Goal: Transaction & Acquisition: Purchase product/service

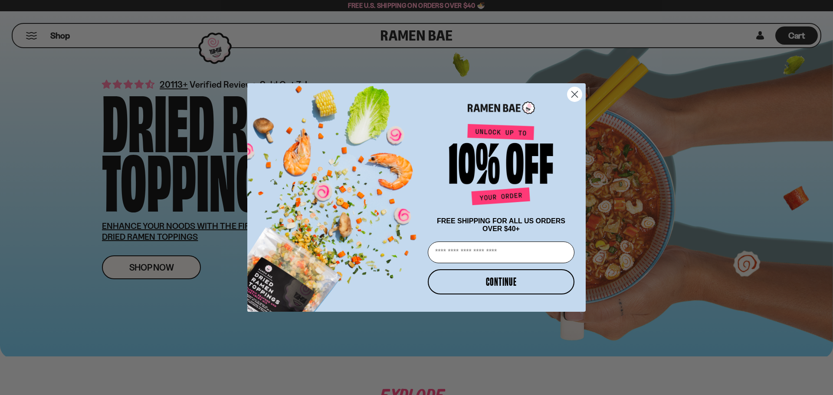
click at [572, 89] on circle "Close dialog" at bounding box center [574, 94] width 14 height 14
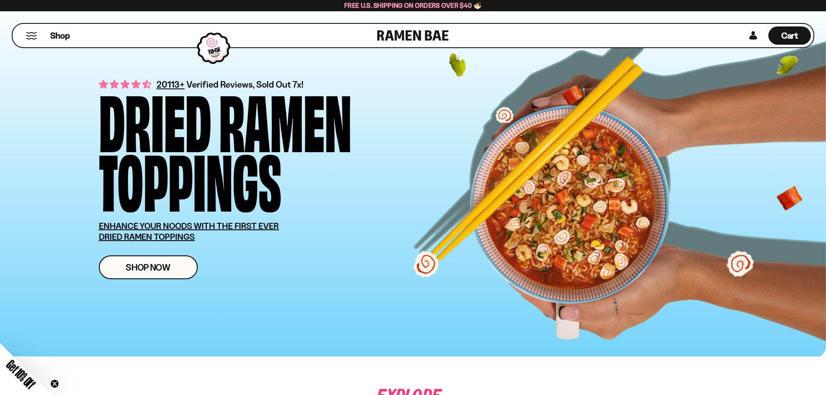
click at [22, 31] on div "Shop" at bounding box center [196, 35] width 362 height 23
click at [33, 33] on button "Mobile Menu Trigger" at bounding box center [32, 35] width 12 height 7
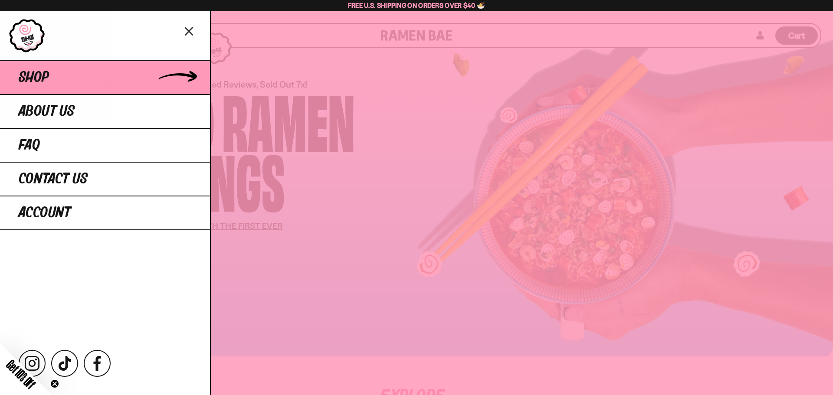
click at [46, 79] on span "Shop" at bounding box center [34, 78] width 30 height 16
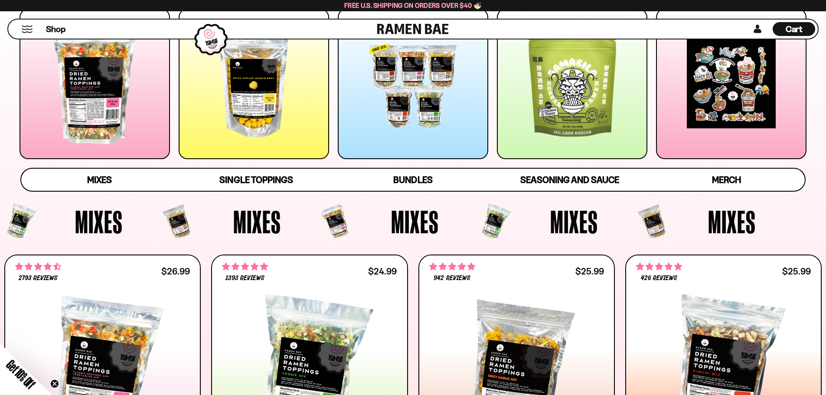
scroll to position [174, 0]
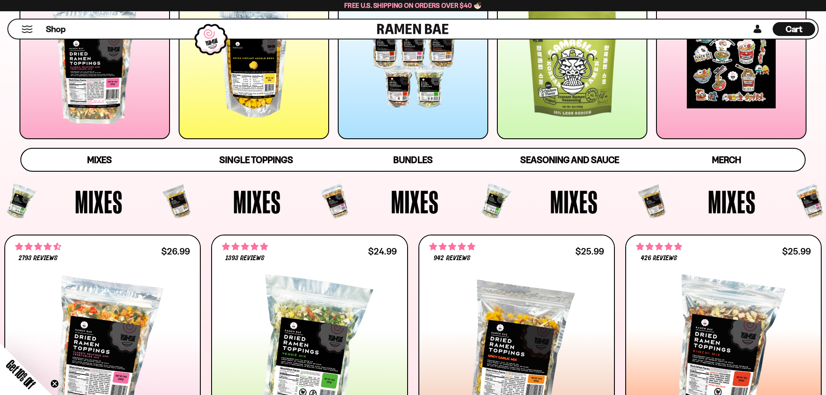
click at [119, 105] on div at bounding box center [95, 64] width 151 height 151
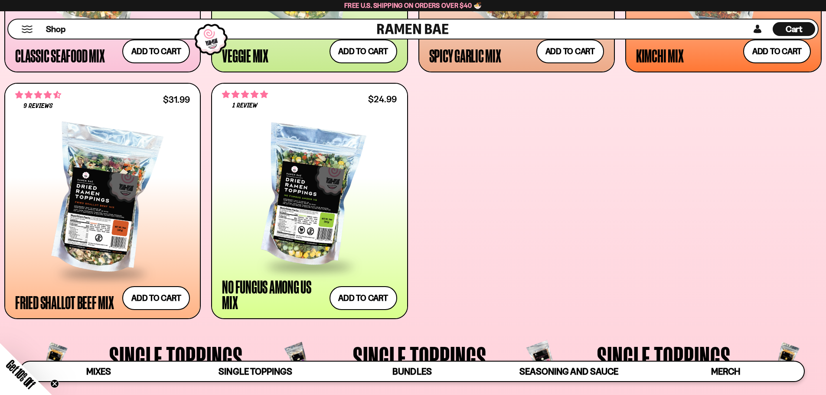
scroll to position [573, 0]
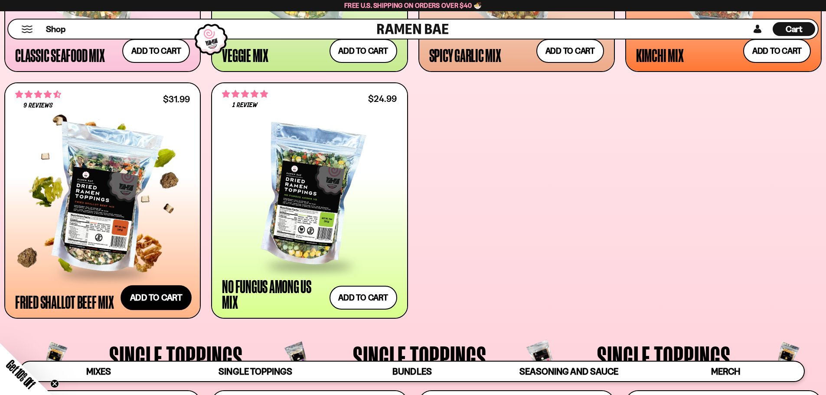
click at [165, 292] on button "Add to cart" at bounding box center [156, 297] width 71 height 25
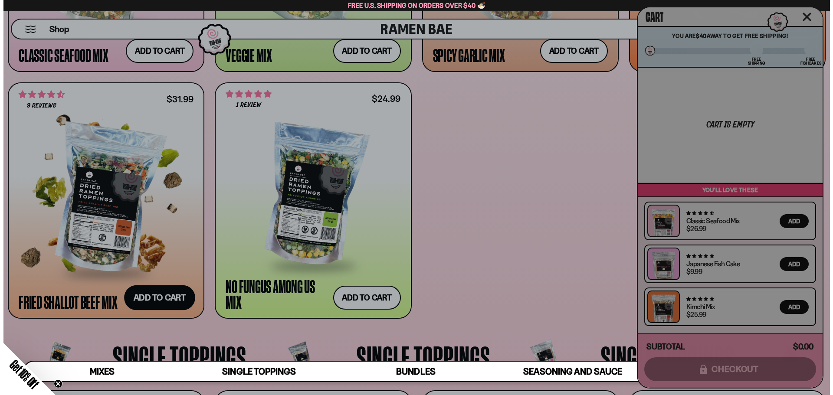
scroll to position [574, 0]
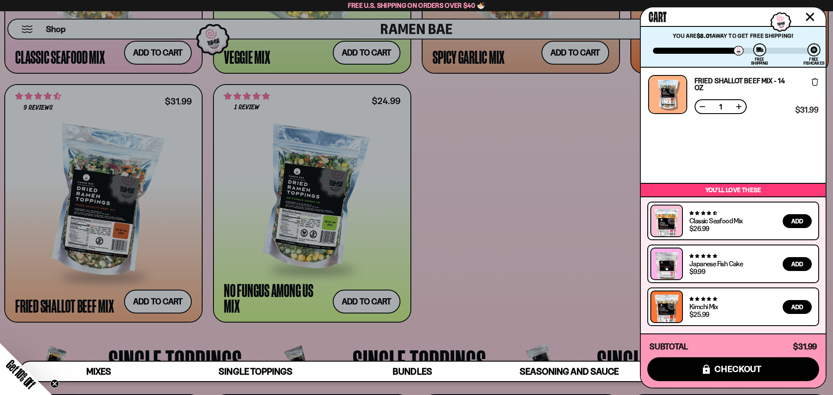
click at [590, 51] on div at bounding box center [416, 197] width 833 height 395
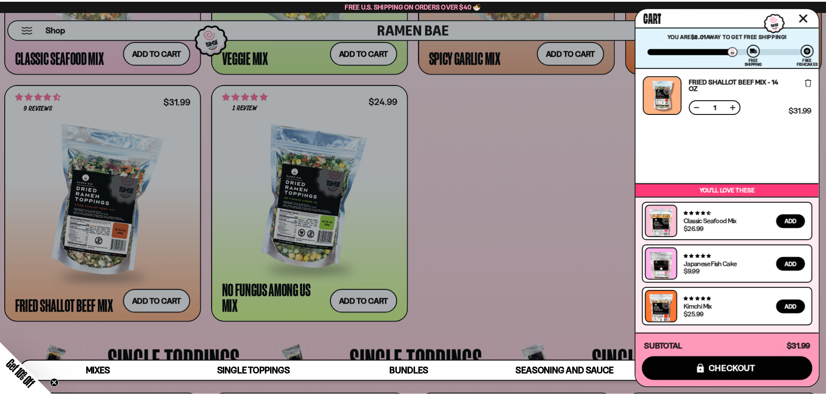
scroll to position [573, 0]
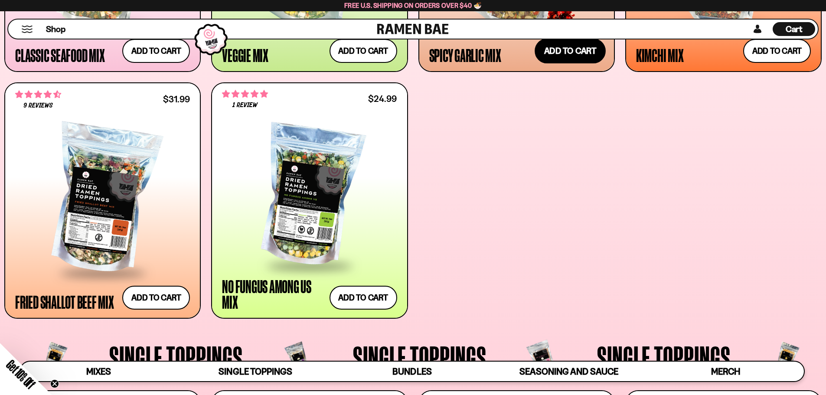
click at [590, 51] on button "Add to cart" at bounding box center [570, 50] width 71 height 25
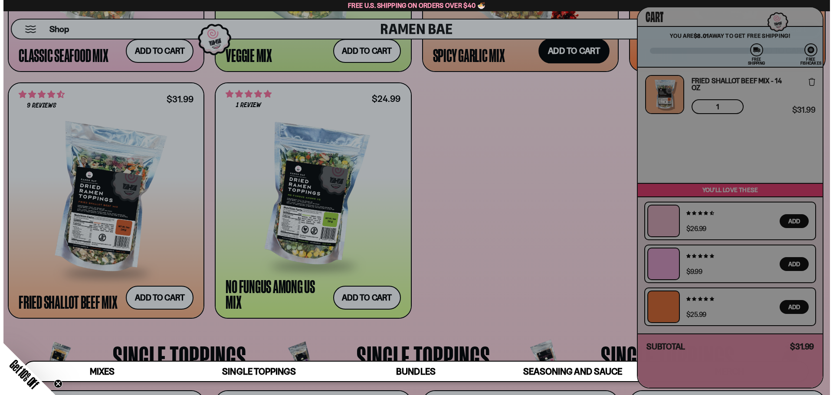
scroll to position [574, 0]
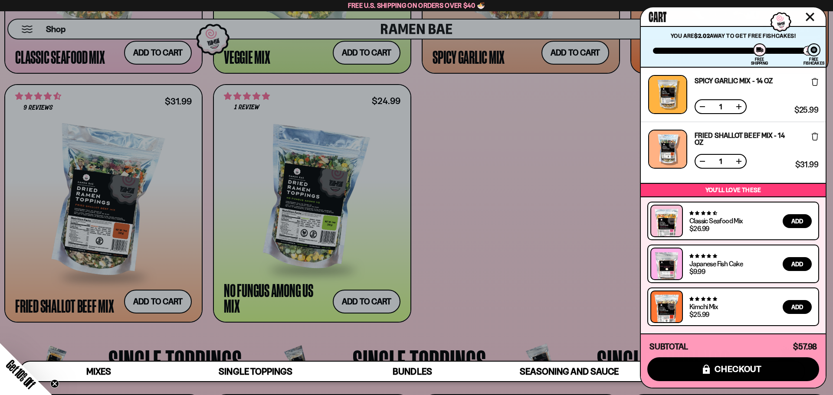
click at [172, 48] on div at bounding box center [416, 197] width 833 height 395
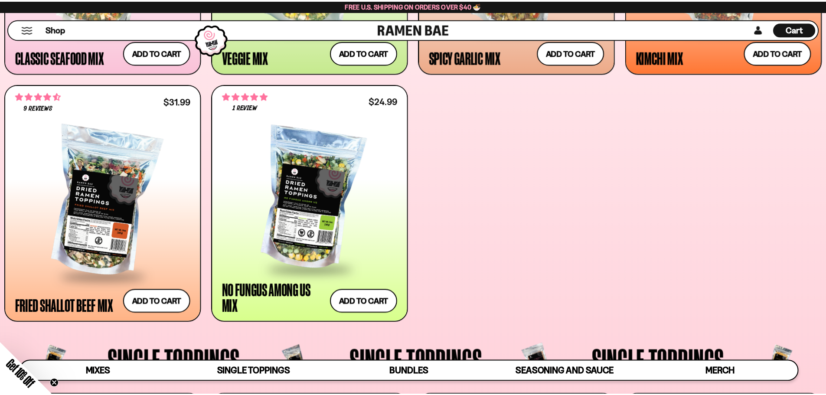
scroll to position [573, 0]
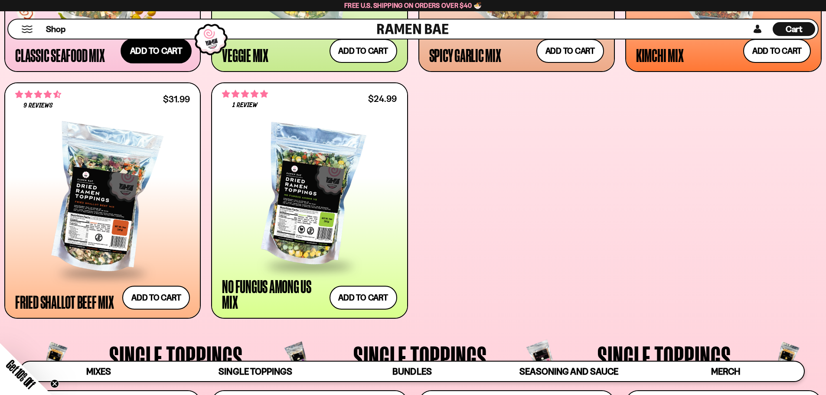
click at [172, 48] on button "Add to cart" at bounding box center [156, 50] width 71 height 25
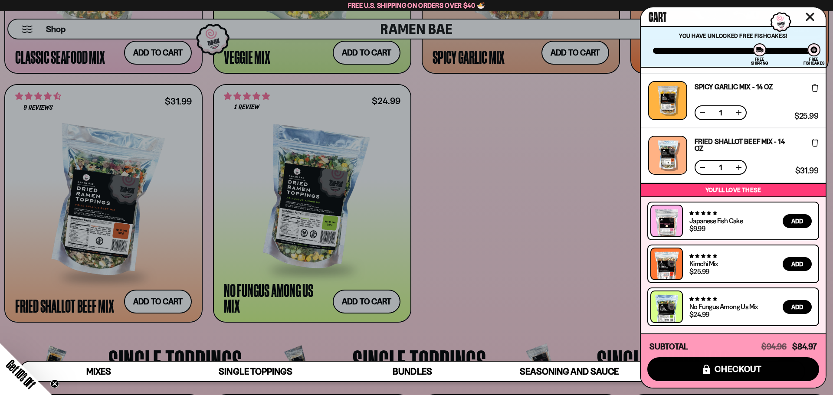
scroll to position [0, 0]
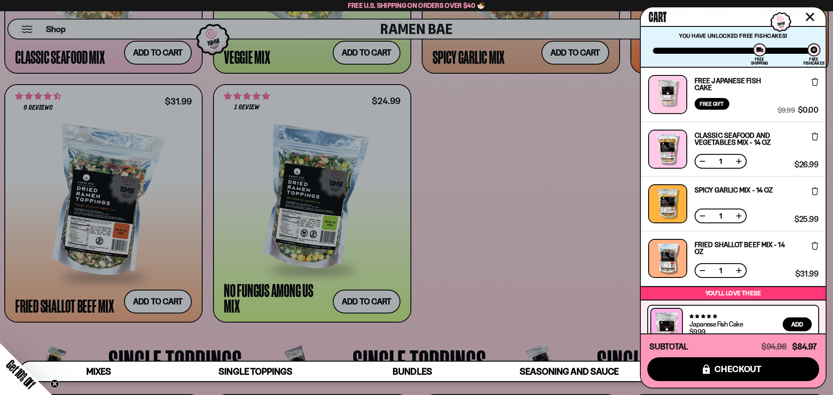
click at [807, 16] on icon "Close cart" at bounding box center [810, 17] width 9 height 9
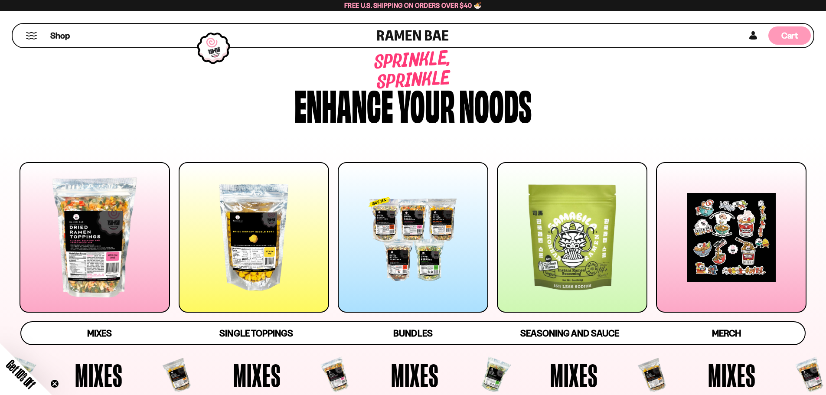
click at [786, 35] on span "Cart" at bounding box center [790, 35] width 17 height 10
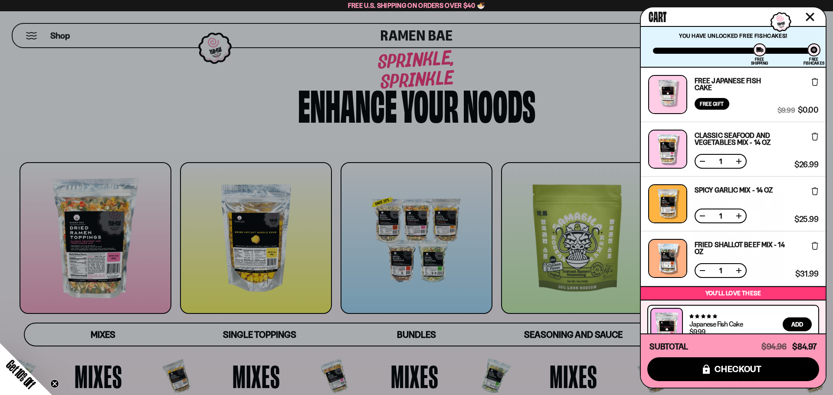
drag, startPoint x: 312, startPoint y: 103, endPoint x: 151, endPoint y: 81, distance: 162.5
click at [312, 103] on div at bounding box center [416, 197] width 833 height 395
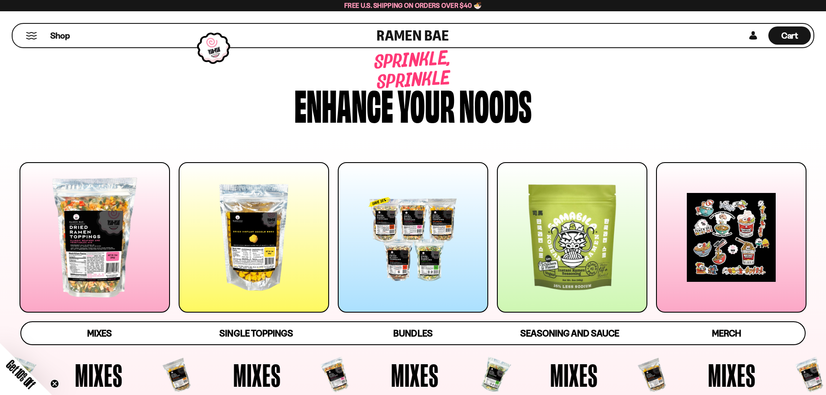
click at [31, 37] on button "Mobile Menu Trigger" at bounding box center [32, 35] width 12 height 7
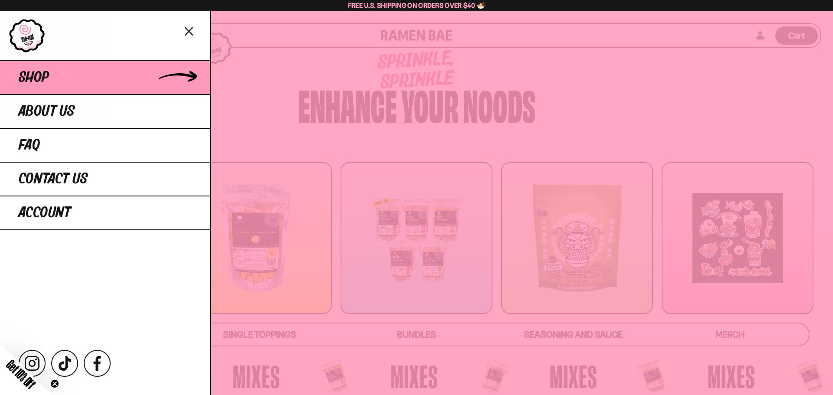
click at [42, 75] on span "Shop" at bounding box center [34, 78] width 30 height 16
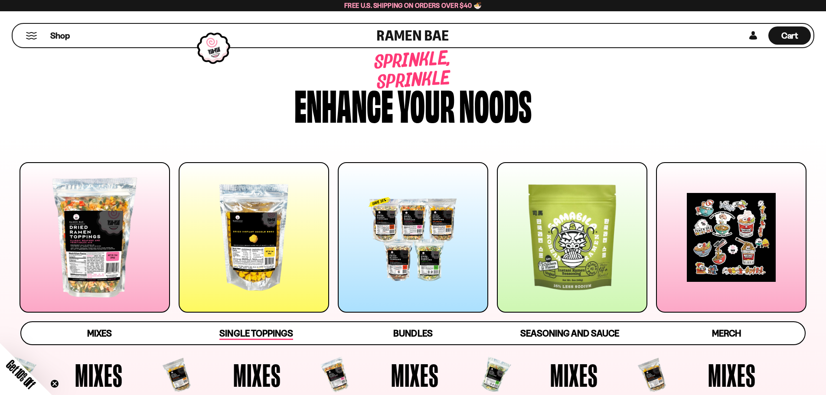
click at [269, 333] on span "Single Toppings" at bounding box center [256, 334] width 73 height 12
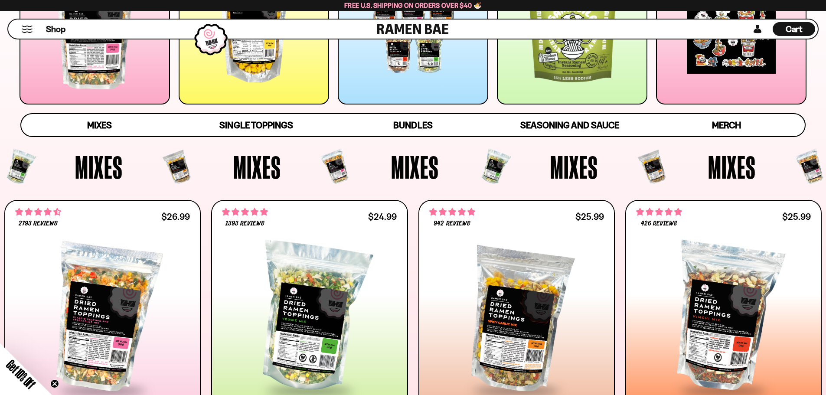
scroll to position [217, 0]
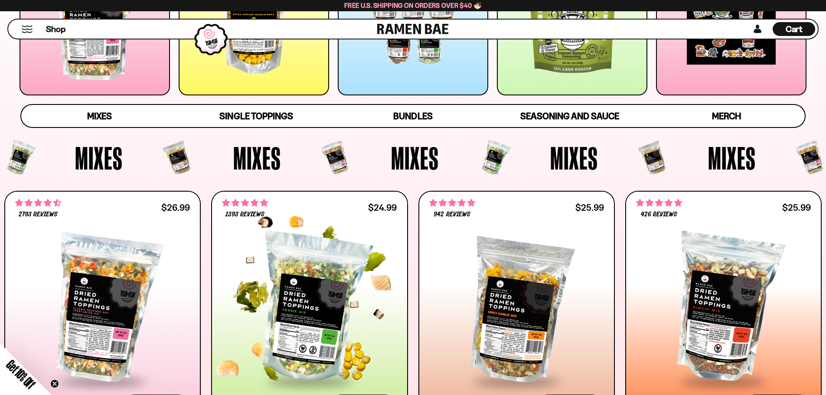
click at [321, 292] on div at bounding box center [309, 308] width 175 height 145
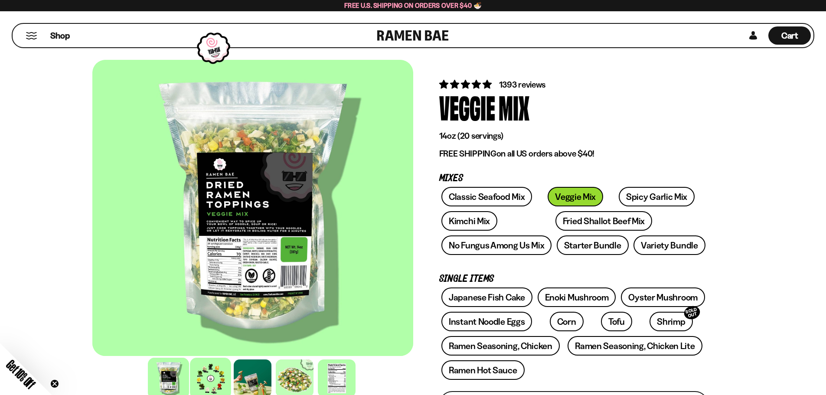
click at [203, 375] on div at bounding box center [210, 378] width 41 height 41
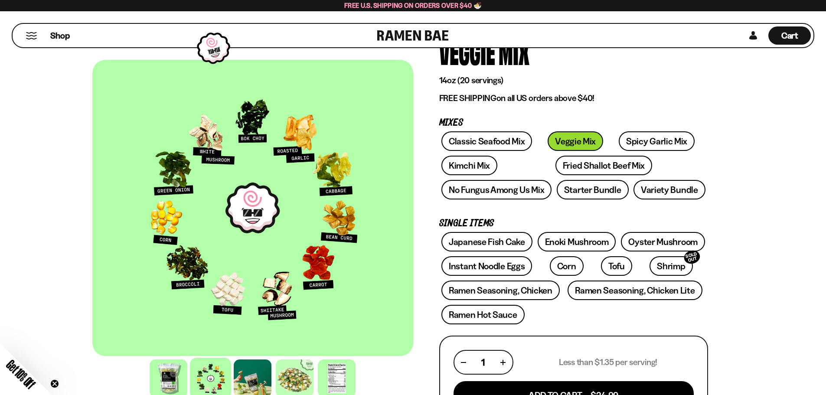
scroll to position [87, 0]
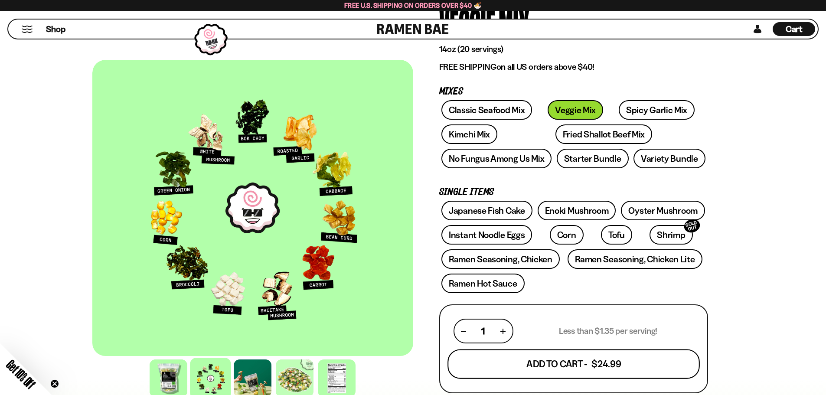
click at [588, 364] on button "Add To Cart - $24.99" at bounding box center [574, 365] width 252 height 30
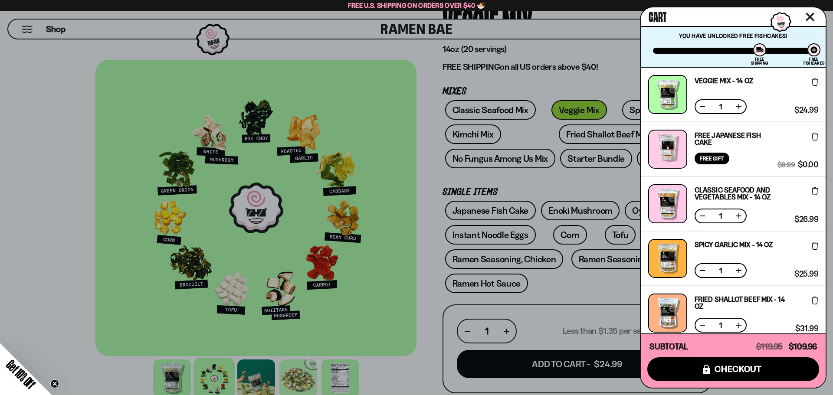
click at [806, 11] on button "Close cart" at bounding box center [809, 16] width 13 height 13
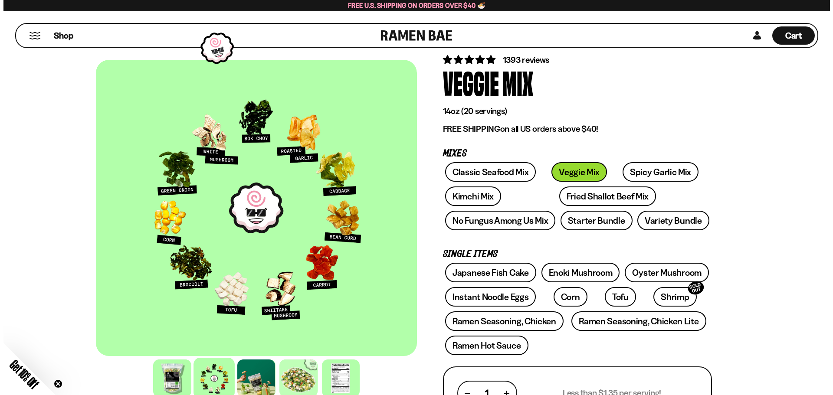
scroll to position [0, 0]
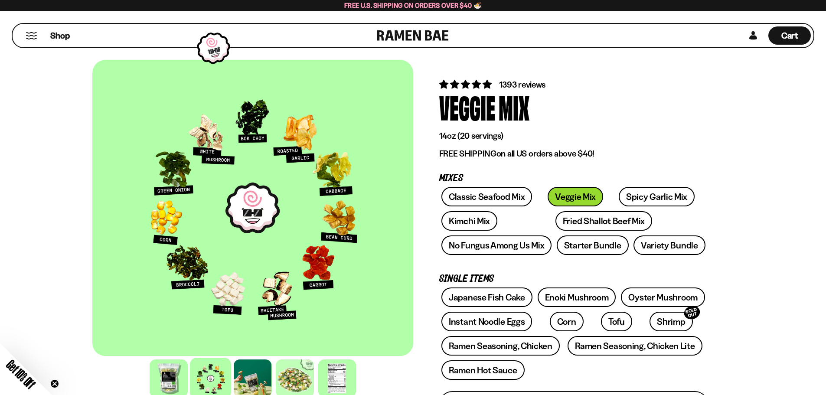
click at [29, 30] on div "Shop" at bounding box center [196, 35] width 362 height 23
click at [32, 37] on button "Mobile Menu Trigger" at bounding box center [32, 35] width 12 height 7
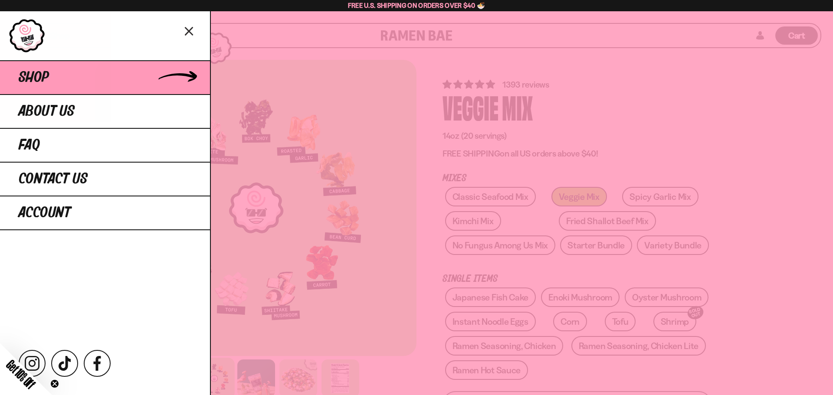
click at [39, 86] on link "Shop" at bounding box center [105, 77] width 210 height 34
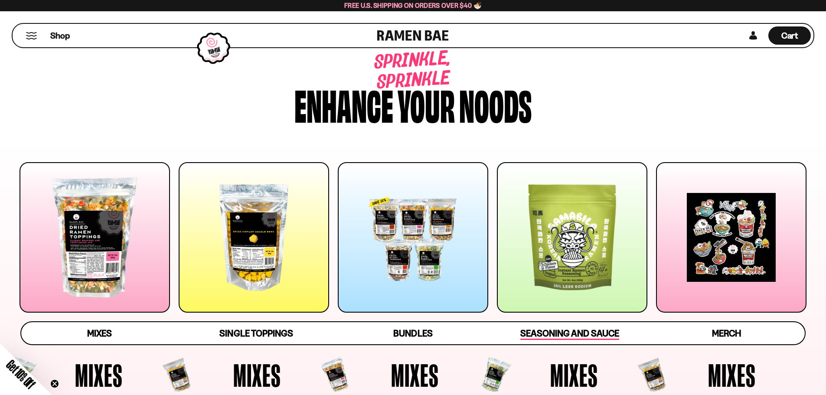
click at [558, 336] on span "Seasoning and Sauce" at bounding box center [570, 334] width 98 height 12
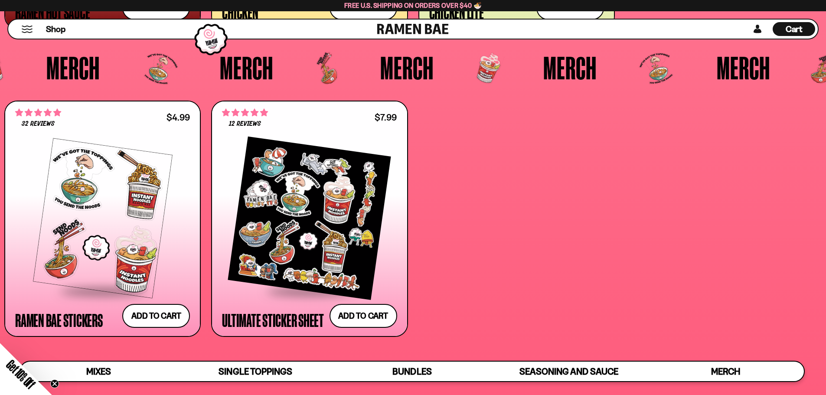
scroll to position [2777, 0]
